Goal: Find specific page/section: Find specific page/section

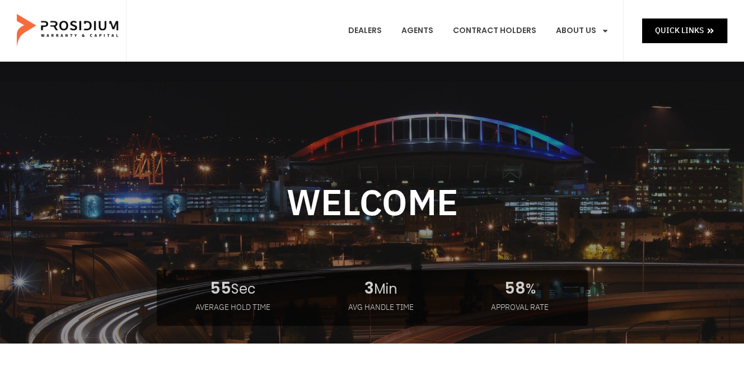
click at [383, 29] on e-page-transition at bounding box center [372, 188] width 744 height 376
click at [365, 32] on link "Dealers" at bounding box center [364, 30] width 50 height 41
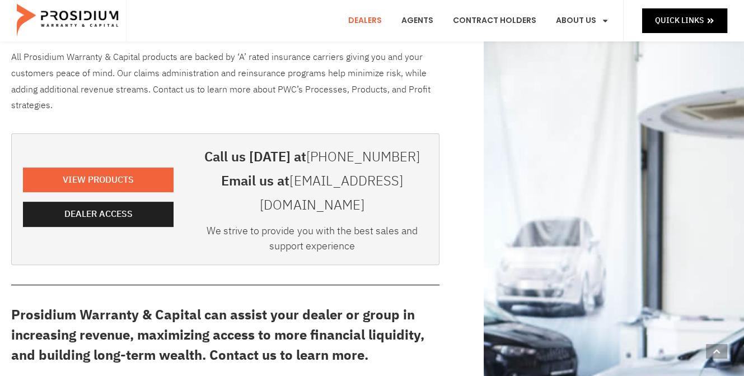
scroll to position [224, 0]
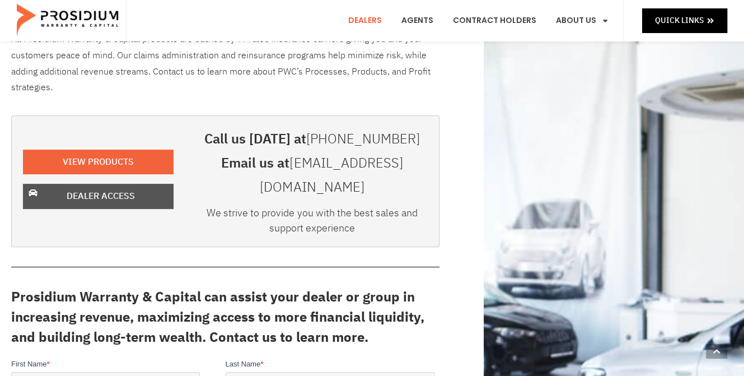
click at [112, 188] on span "Dealer Access" at bounding box center [101, 196] width 68 height 16
